Goal: Task Accomplishment & Management: Use online tool/utility

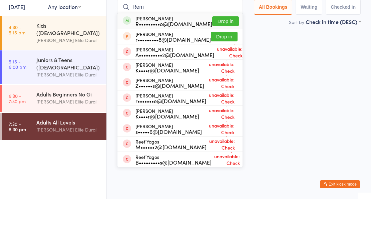
type input "Rem"
click at [223, 61] on button "Drop in" at bounding box center [225, 66] width 27 height 10
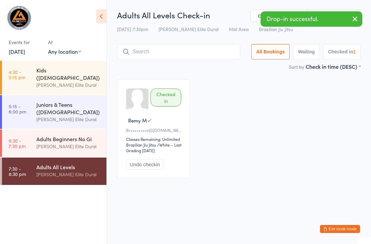
click at [194, 56] on input "search" at bounding box center [178, 51] width 123 height 15
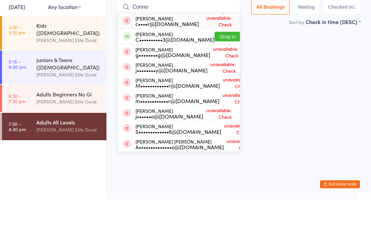
type input "Conno"
click at [217, 76] on button "Drop in" at bounding box center [228, 81] width 27 height 10
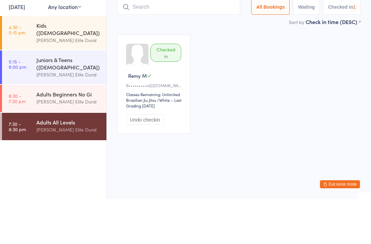
click at [201, 44] on input "search" at bounding box center [178, 51] width 123 height 15
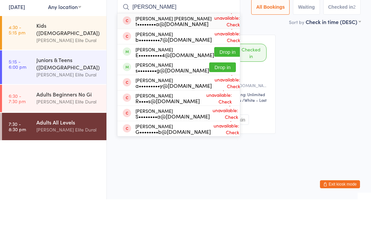
type input "[PERSON_NAME]"
click at [220, 92] on button "Drop in" at bounding box center [227, 97] width 27 height 10
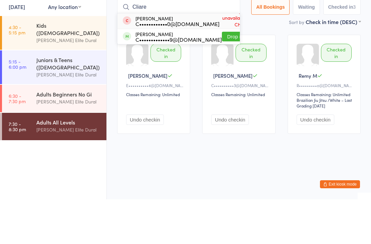
type input "Cliare"
click at [222, 76] on button "Drop in" at bounding box center [235, 81] width 27 height 10
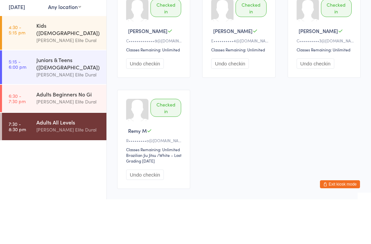
click at [195, 90] on div "Checked in [PERSON_NAME] C C•••••••••••••9@[DOMAIN_NAME] Classes Remaining: Unl…" at bounding box center [239, 134] width 256 height 211
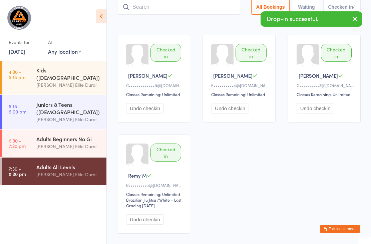
click at [22, 49] on link "[DATE]" at bounding box center [17, 51] width 16 height 7
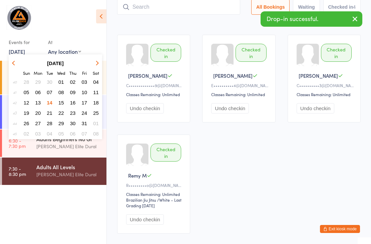
click at [59, 102] on span "15" at bounding box center [61, 103] width 6 height 6
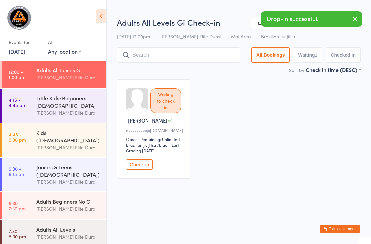
click at [28, 103] on link "4:15 - 4:45 pm Little Kids/Beginners [DEMOGRAPHIC_DATA] [PERSON_NAME] Elite Dur…" at bounding box center [54, 106] width 104 height 34
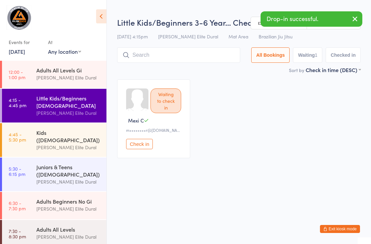
click at [35, 133] on link "4:45 - 5:30 pm Kids ([DEMOGRAPHIC_DATA]) [PERSON_NAME] Elite Dural" at bounding box center [54, 140] width 104 height 34
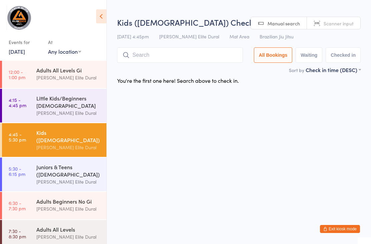
click at [38, 163] on div "Juniors & Teens ([DEMOGRAPHIC_DATA])" at bounding box center [68, 170] width 64 height 15
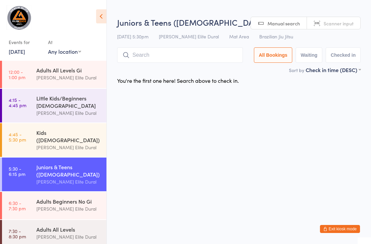
click at [46, 198] on div "Adults Beginners No Gi" at bounding box center [68, 201] width 64 height 7
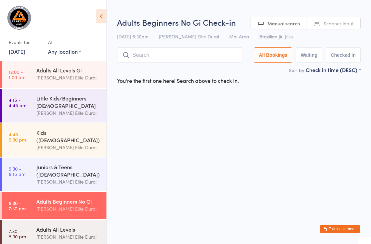
click at [46, 227] on div "Adults All Levels" at bounding box center [68, 229] width 64 height 7
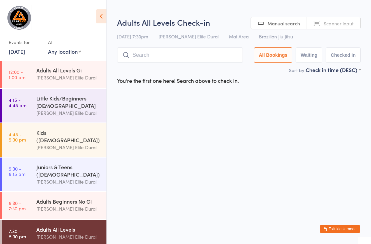
click at [28, 80] on link "12:00 - 1:00 pm Adults All Levels Gi [PERSON_NAME] Elite Dural" at bounding box center [54, 74] width 104 height 27
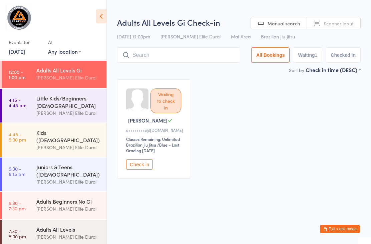
click at [25, 104] on time "4:15 - 4:45 pm" at bounding box center [18, 102] width 18 height 11
